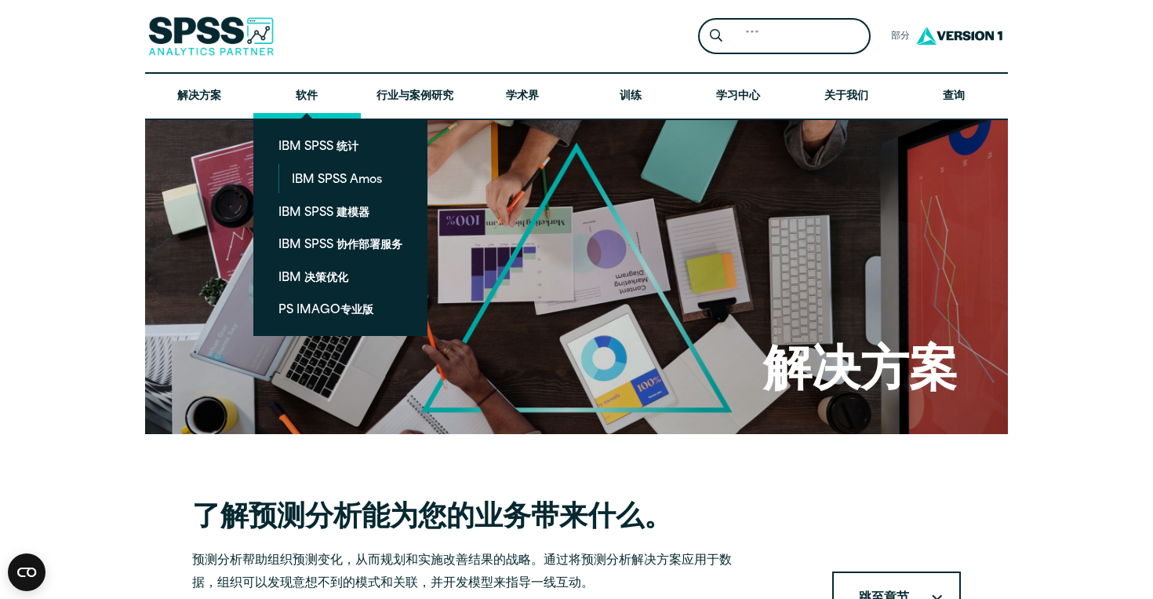
click at [320, 106] on link "软件" at bounding box center [307, 97] width 108 height 46
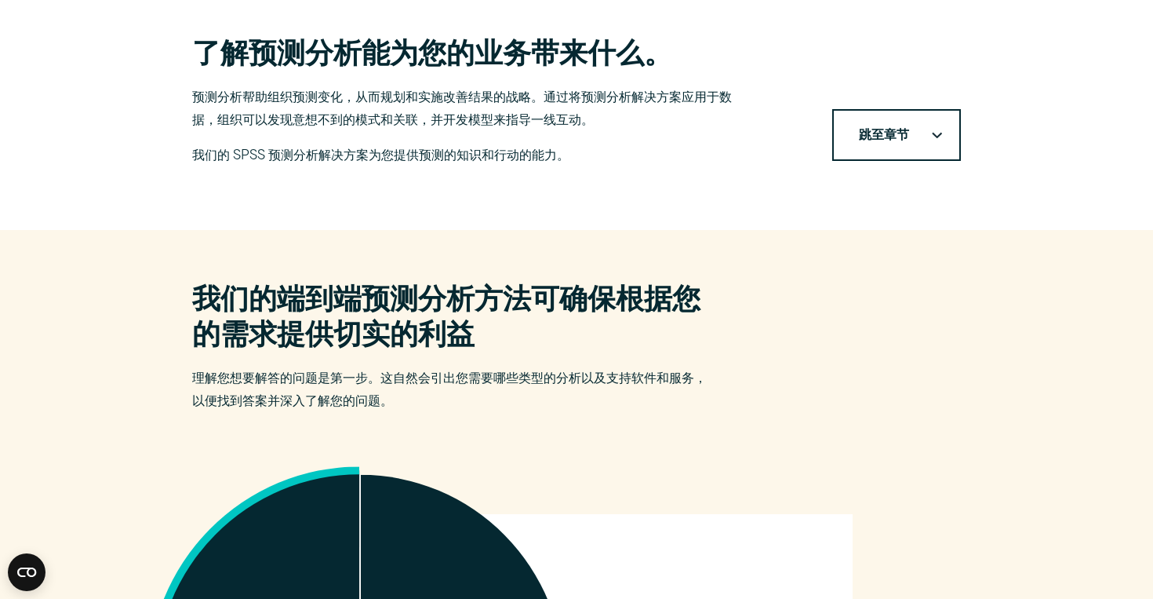
scroll to position [486, 0]
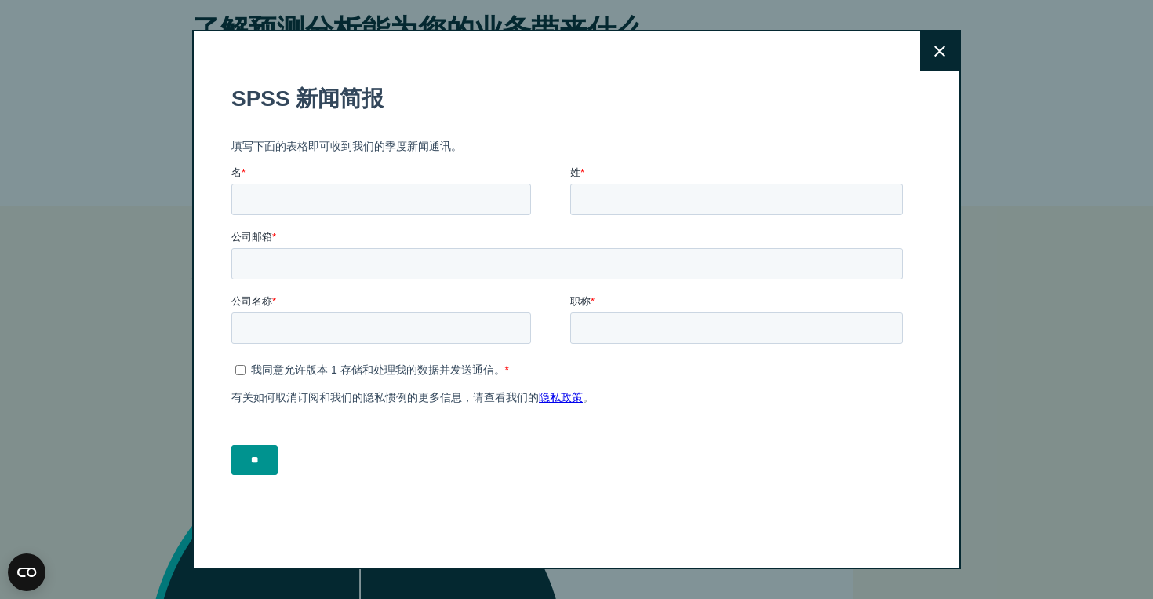
click at [938, 38] on button "关闭" at bounding box center [939, 50] width 39 height 39
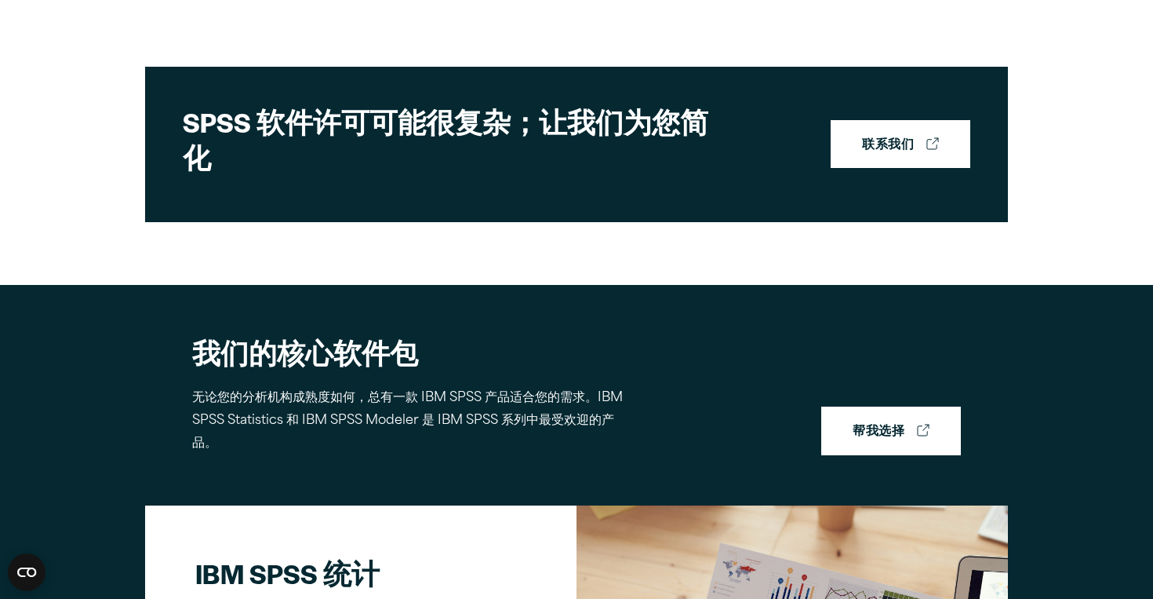
scroll to position [730, 0]
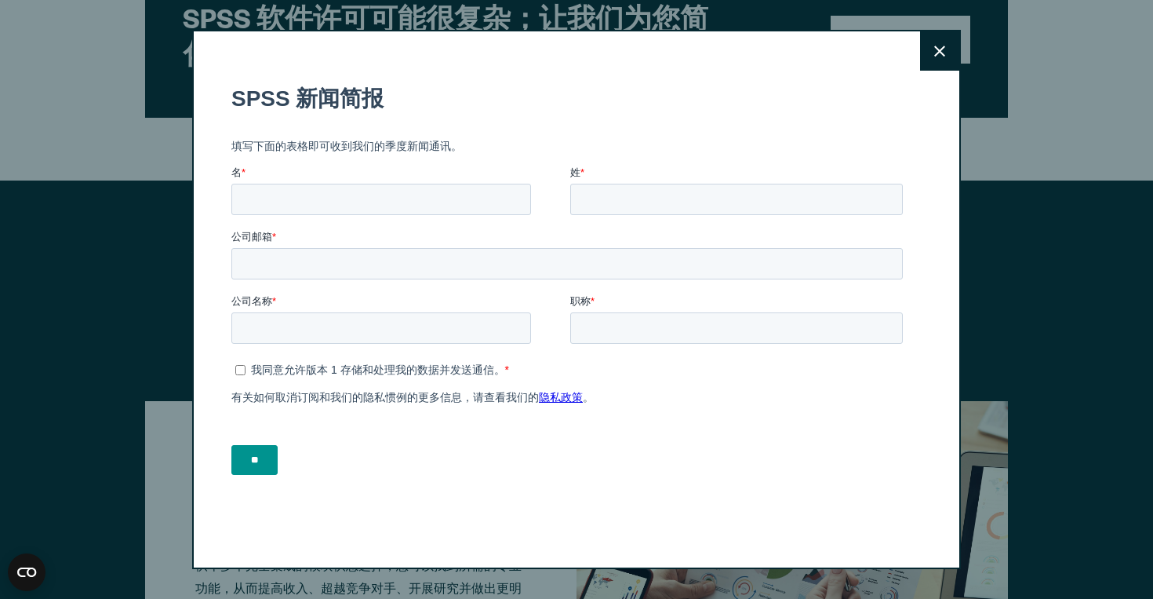
click at [948, 46] on button "关闭" at bounding box center [939, 50] width 39 height 39
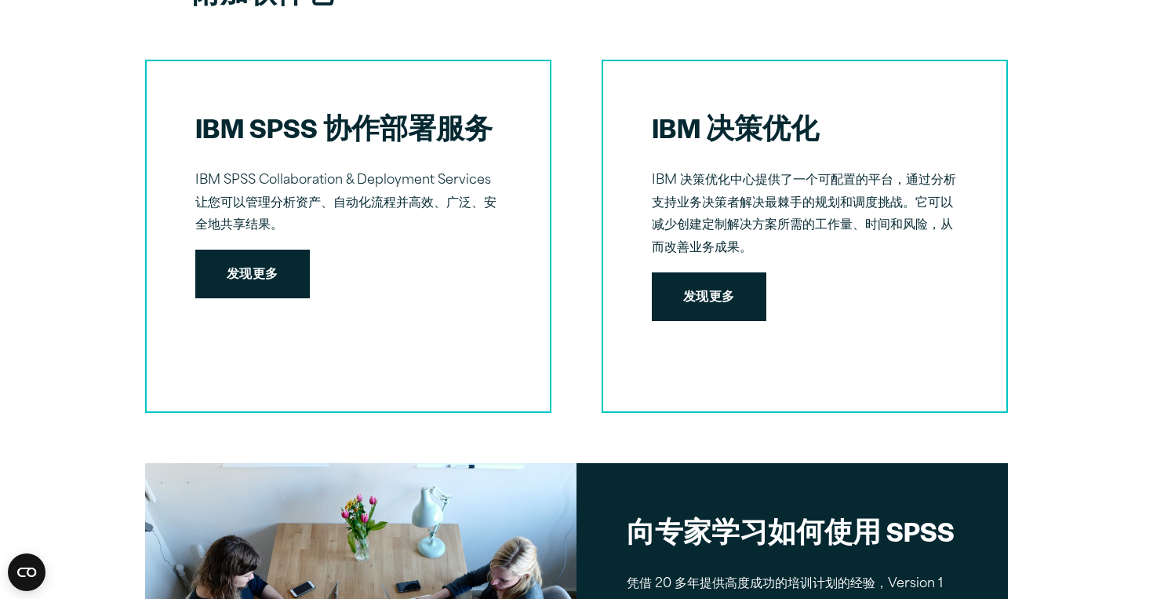
scroll to position [2034, 0]
